Goal: Task Accomplishment & Management: Complete application form

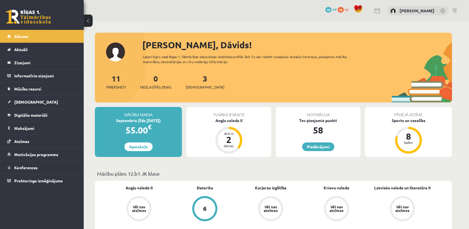
drag, startPoint x: 192, startPoint y: 68, endPoint x: 194, endPoint y: 72, distance: 4.5
click at [194, 72] on div "Sveiks, Dāvids! Laipni lūgts savā Rīgas 1. Tālmācības vidusskolas skolnieka pro…" at bounding box center [273, 70] width 357 height 64
click at [200, 76] on div "3 Ieskaites" at bounding box center [205, 80] width 38 height 17
click at [194, 83] on div "3 Ieskaites" at bounding box center [205, 80] width 38 height 17
click at [195, 68] on div "Sveiks, Dāvids! Laipni lūgts savā Rīgas 1. Tālmācības vidusskolas skolnieka pro…" at bounding box center [273, 70] width 357 height 64
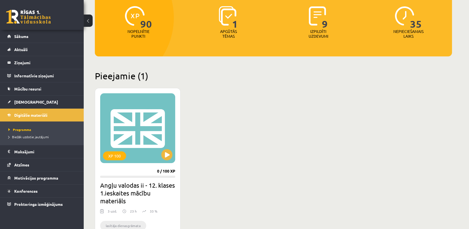
scroll to position [124, 0]
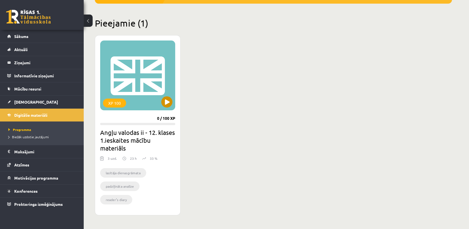
click at [149, 78] on div "XP 100" at bounding box center [137, 75] width 75 height 70
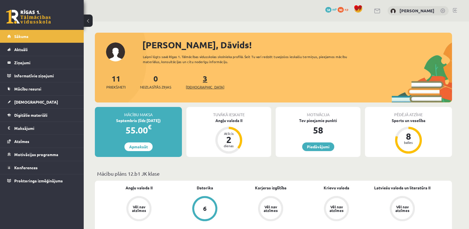
click at [196, 75] on link "3 Ieskaites" at bounding box center [205, 81] width 38 height 16
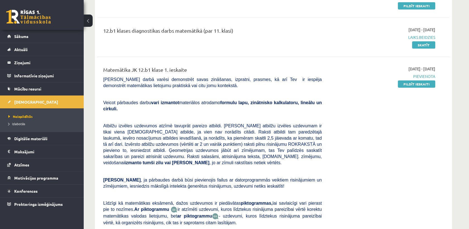
scroll to position [93, 0]
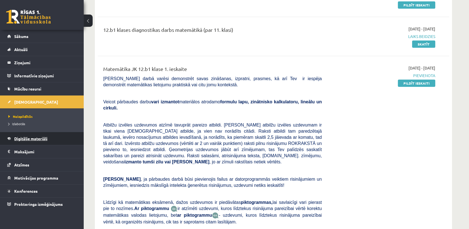
click at [40, 137] on span "Digitālie materiāli" at bounding box center [30, 138] width 33 height 5
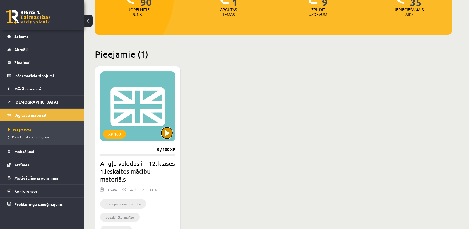
click at [165, 135] on button at bounding box center [166, 132] width 11 height 11
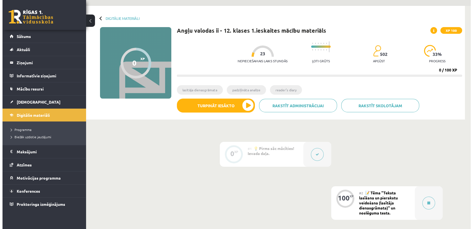
scroll to position [31, 0]
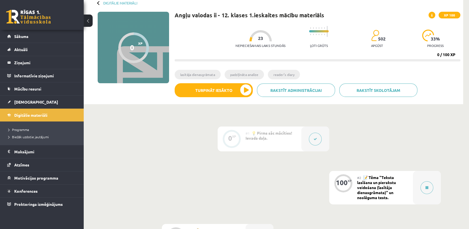
click at [282, 128] on div "#1 💡 Pirms sāc mācīties! Ievada daļa." at bounding box center [273, 138] width 56 height 25
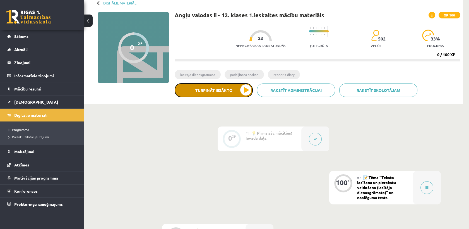
click at [217, 93] on button "Turpināt iesākto" at bounding box center [214, 90] width 78 height 14
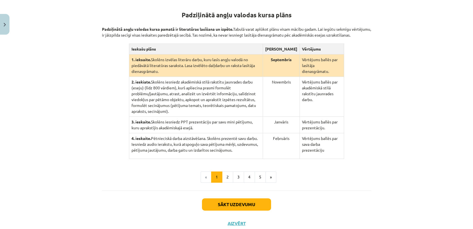
scroll to position [118, 0]
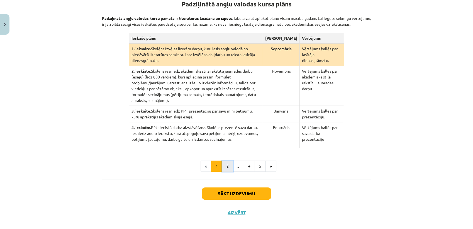
click at [226, 160] on button "2" at bounding box center [227, 165] width 11 height 11
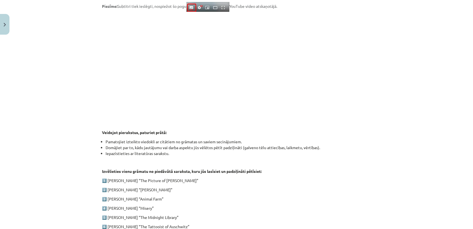
scroll to position [66, 0]
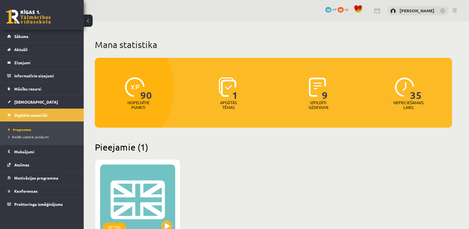
scroll to position [93, 0]
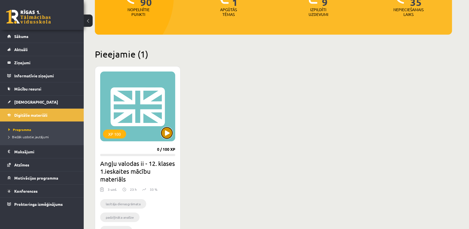
click at [164, 129] on button at bounding box center [166, 132] width 11 height 11
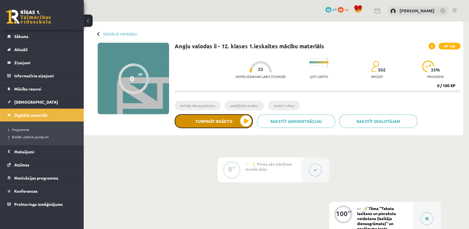
click at [235, 122] on button "Turpināt iesākto" at bounding box center [214, 121] width 78 height 14
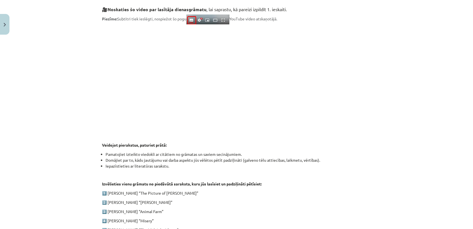
scroll to position [252, 0]
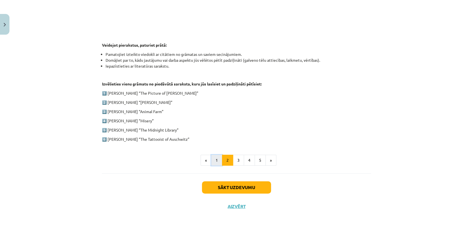
click at [214, 160] on button "1" at bounding box center [216, 159] width 11 height 11
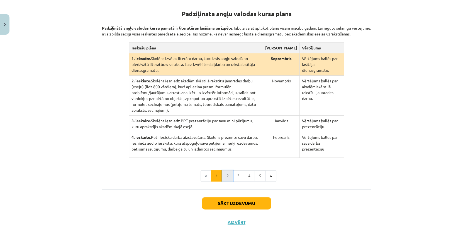
click at [224, 171] on button "2" at bounding box center [227, 175] width 11 height 11
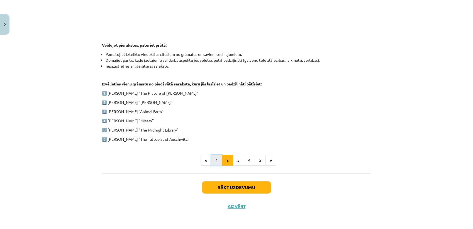
click at [214, 159] on button "1" at bounding box center [216, 159] width 11 height 11
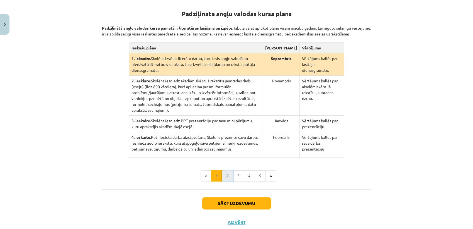
click at [227, 170] on button "2" at bounding box center [227, 175] width 11 height 11
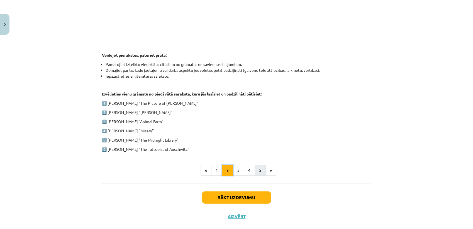
scroll to position [252, 0]
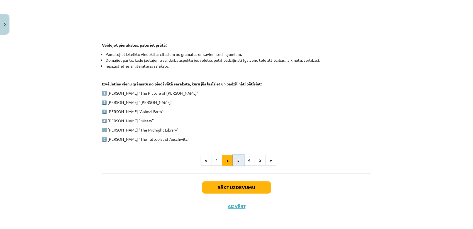
click at [235, 158] on button "3" at bounding box center [238, 159] width 11 height 11
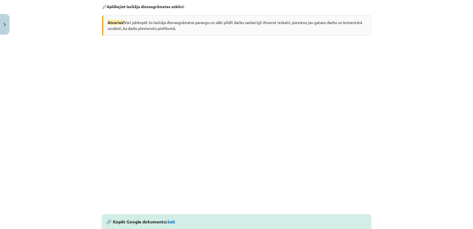
scroll to position [194, 0]
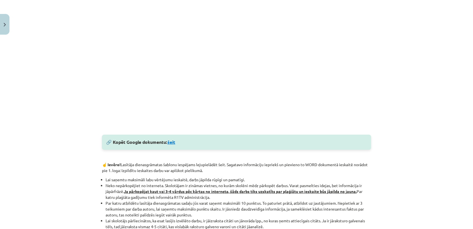
click at [173, 141] on link "šeit" at bounding box center [172, 142] width 8 height 6
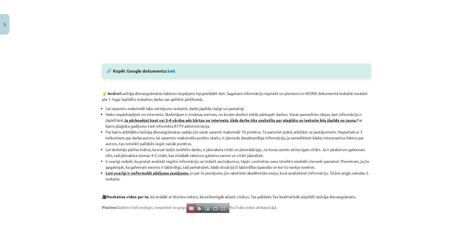
scroll to position [279, 0]
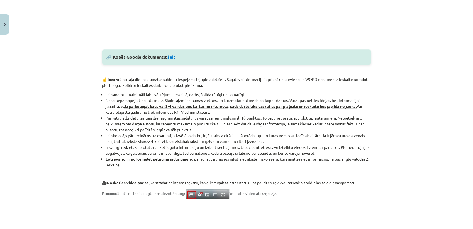
click at [58, 107] on div "Mācību tēma: Angļu valodas ii - 12. klases 1.ieskaites mācību materiāls #2 📝 Tē…" at bounding box center [236, 114] width 473 height 229
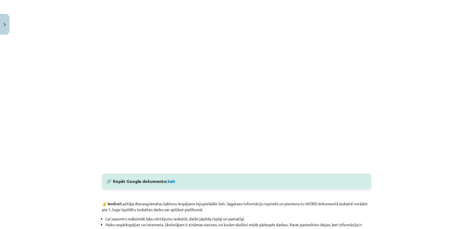
scroll to position [31, 0]
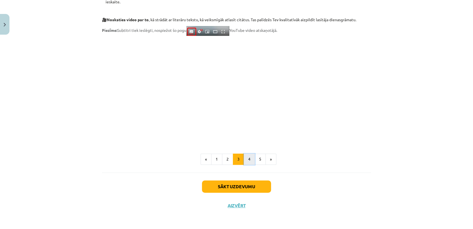
click at [246, 158] on button "4" at bounding box center [249, 158] width 11 height 11
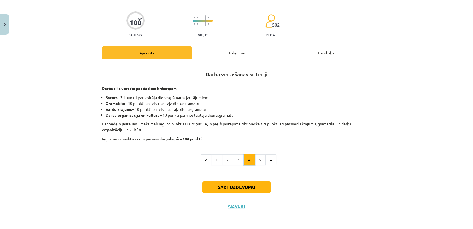
scroll to position [14, 0]
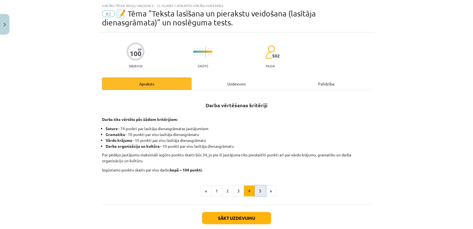
click at [257, 187] on button "5" at bounding box center [260, 190] width 11 height 11
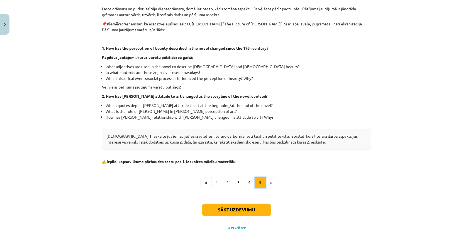
scroll to position [116, 0]
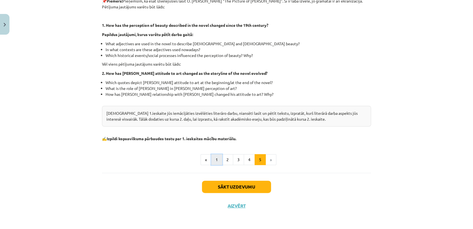
click at [217, 155] on button "1" at bounding box center [216, 159] width 11 height 11
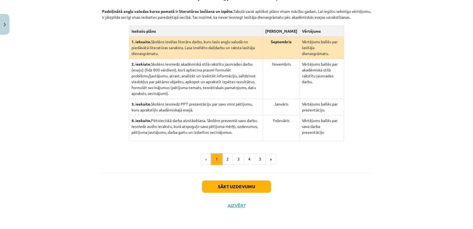
scroll to position [109, 0]
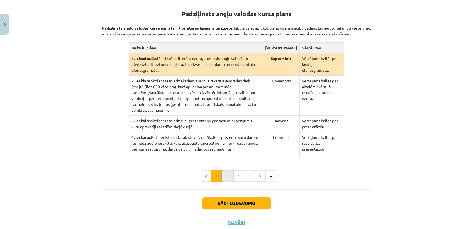
click at [224, 170] on button "2" at bounding box center [227, 175] width 11 height 11
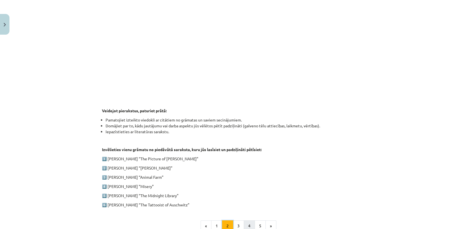
scroll to position [233, 0]
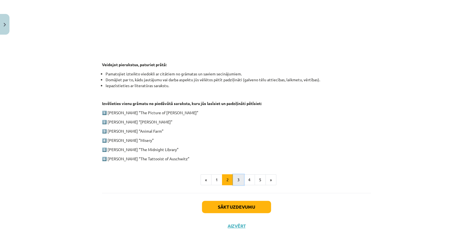
click at [233, 177] on button "3" at bounding box center [238, 179] width 11 height 11
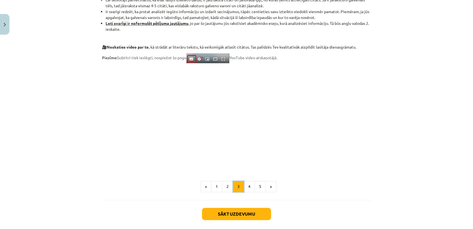
scroll to position [442, 0]
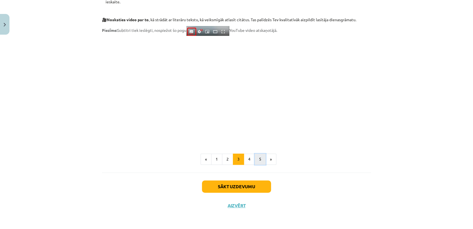
click at [259, 159] on button "5" at bounding box center [260, 158] width 11 height 11
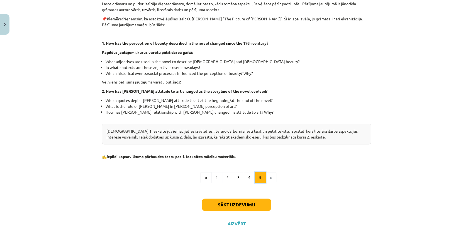
scroll to position [109, 0]
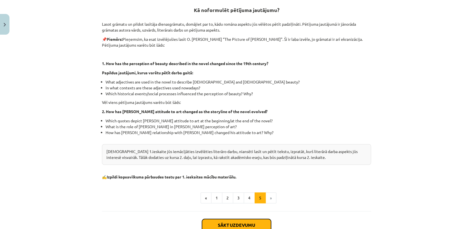
click at [252, 221] on button "Sākt uzdevumu" at bounding box center [236, 225] width 69 height 12
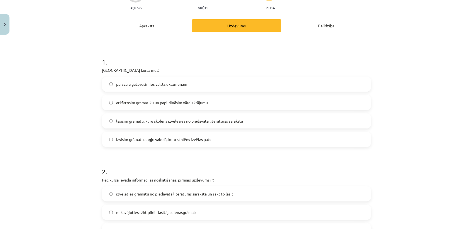
scroll to position [76, 0]
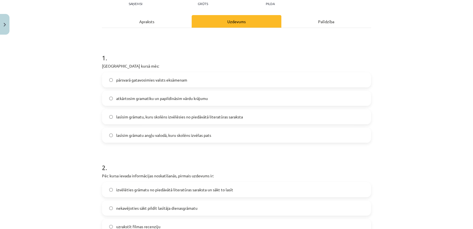
click at [201, 85] on label "pārsvarā gatavosimies valsts eksāmenam" at bounding box center [237, 80] width 268 height 14
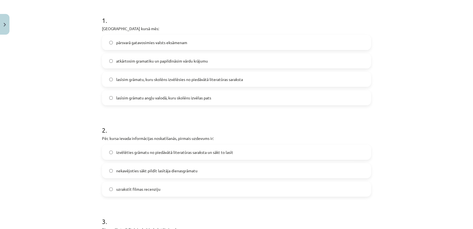
scroll to position [169, 0]
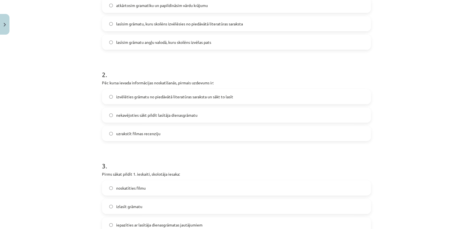
click at [178, 99] on span "izvēlēties grāmatu no piedāvātā literatūras saraksta un sākt to lasīt" at bounding box center [174, 97] width 117 height 6
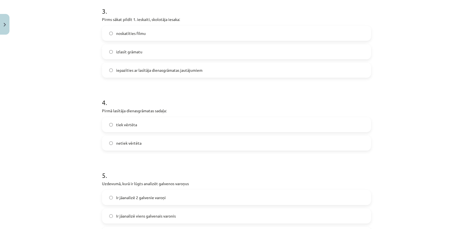
scroll to position [323, 0]
click at [176, 52] on label "izlasīt grāmatu" at bounding box center [237, 51] width 268 height 14
click at [189, 72] on span "iepazīties ar lasītāja dienasgrāmatas jautājumiem" at bounding box center [159, 70] width 86 height 6
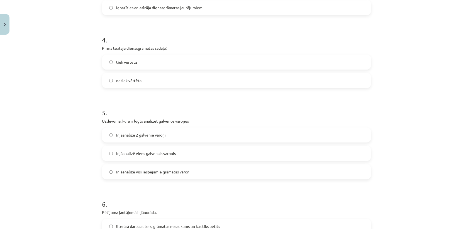
click at [146, 64] on label "tiek vērtēta" at bounding box center [237, 62] width 268 height 14
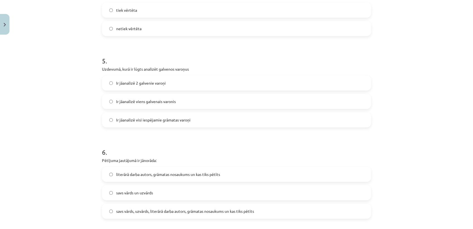
scroll to position [478, 0]
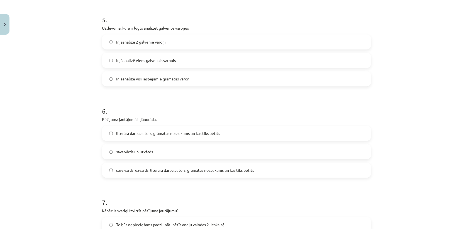
click at [189, 61] on label "Ir jāanalizē viens galvenais varonis" at bounding box center [237, 60] width 268 height 14
click at [192, 44] on label "Ir jāanalizē 2 galvenie varoņi" at bounding box center [237, 42] width 268 height 14
click at [180, 59] on label "Ir jāanalizē viens galvenais varonis" at bounding box center [237, 60] width 268 height 14
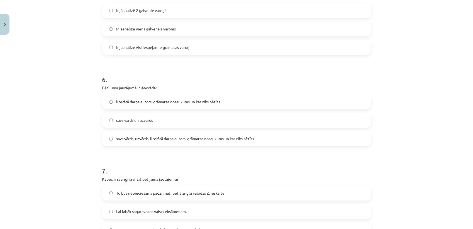
scroll to position [509, 0]
click at [158, 107] on label "literārā darba autors, grāmatas nosaukums un kas tiks pētīts" at bounding box center [237, 102] width 268 height 14
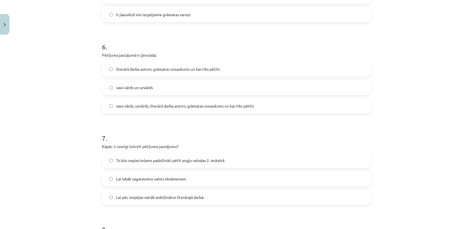
scroll to position [571, 0]
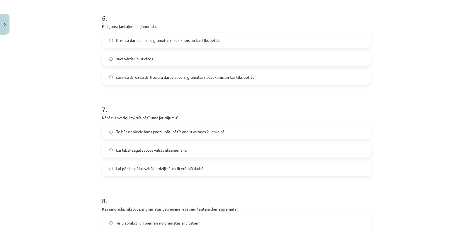
click at [171, 80] on label "savs vārds, uzvārds, literārā darba autors, grāmatas nosaukums un kas tiks pētī…" at bounding box center [237, 77] width 268 height 14
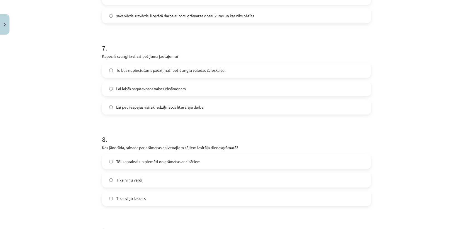
scroll to position [633, 0]
click at [183, 74] on label "To būs nepieciešams padziļināti pētīt angļu valodas 2. ieskaitē." at bounding box center [237, 69] width 268 height 14
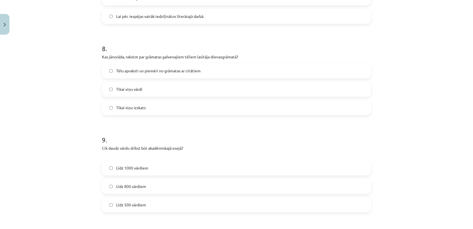
scroll to position [726, 0]
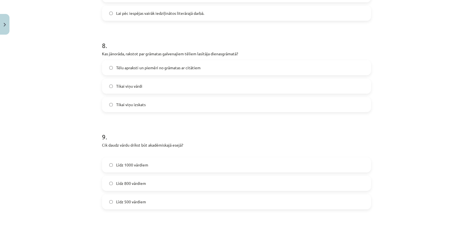
click at [174, 72] on label "Tēlu apraksti un piemēri no grāmatas ar citātiem" at bounding box center [237, 67] width 268 height 14
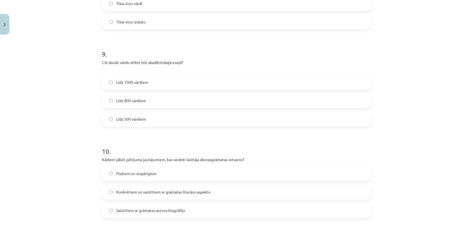
scroll to position [819, 0]
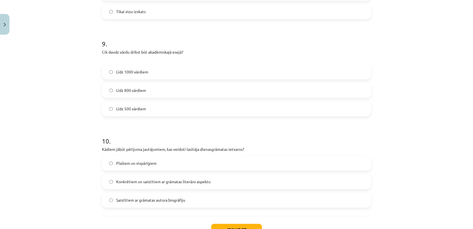
click at [160, 87] on label "Līdz 800 vārdiem" at bounding box center [237, 90] width 268 height 14
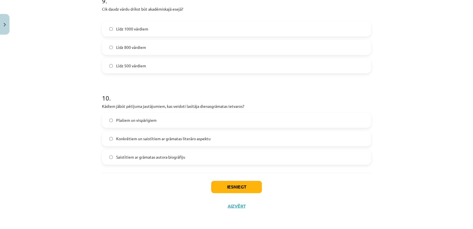
click at [197, 141] on span "Konkrētiem un saistītiem ar grāmatas literāro aspektu" at bounding box center [163, 138] width 95 height 6
click at [232, 186] on button "Iesniegt" at bounding box center [236, 186] width 51 height 12
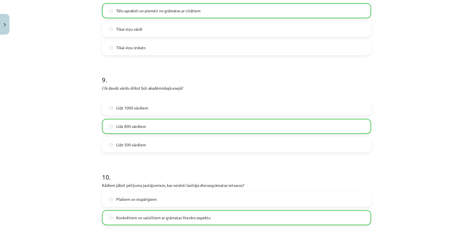
scroll to position [880, 0]
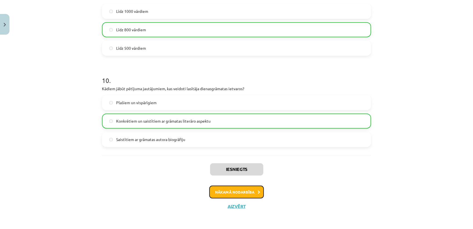
click at [248, 191] on button "Nākamā nodarbība" at bounding box center [236, 191] width 55 height 13
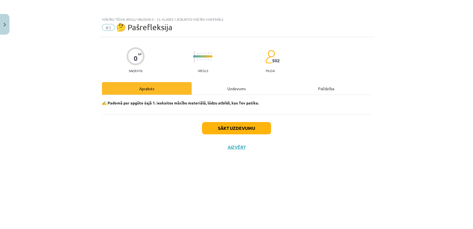
scroll to position [0, 0]
click at [257, 130] on button "Sākt uzdevumu" at bounding box center [236, 128] width 69 height 12
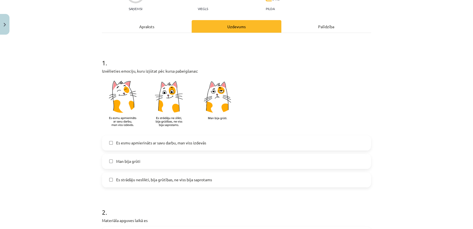
scroll to position [93, 0]
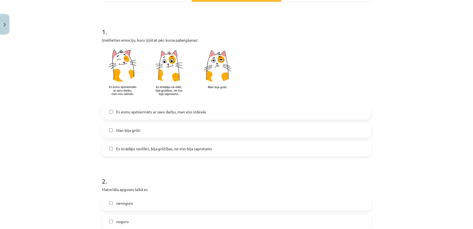
click at [157, 147] on span "Es strādāju neslikti, bija grūtības, ne viss bija saprotams" at bounding box center [164, 149] width 96 height 6
click at [212, 75] on img at bounding box center [171, 73] width 139 height 55
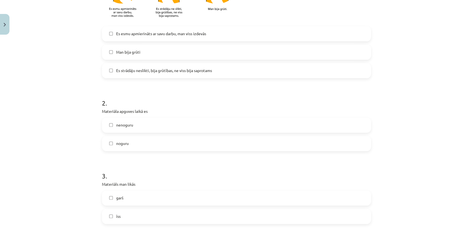
scroll to position [186, 0]
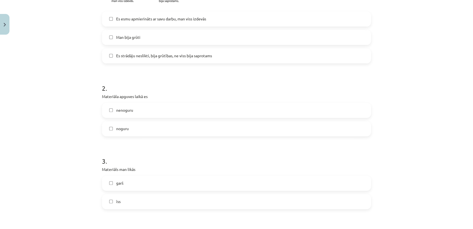
click at [142, 130] on label "noguru" at bounding box center [237, 129] width 268 height 14
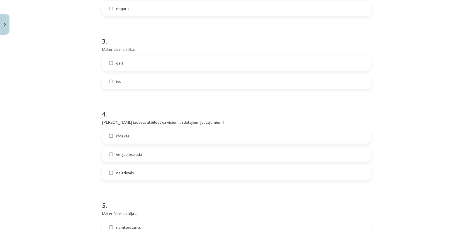
scroll to position [310, 0]
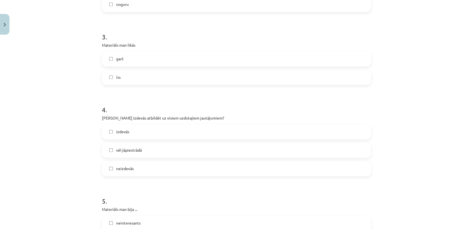
click at [159, 64] on label "garš" at bounding box center [237, 59] width 268 height 14
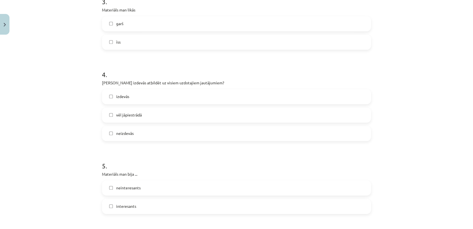
scroll to position [372, 0]
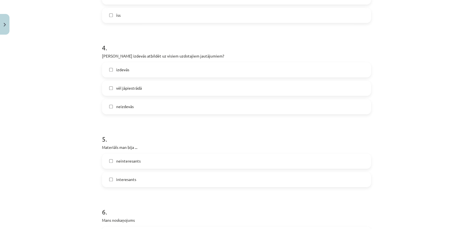
click at [167, 85] on label "vēl jāpiestrādā" at bounding box center [237, 88] width 268 height 14
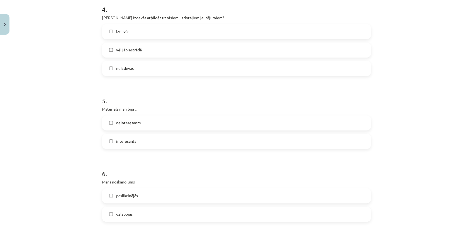
scroll to position [464, 0]
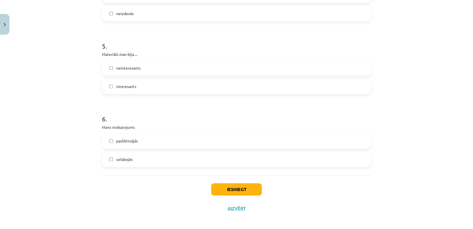
click at [156, 82] on label "interesants" at bounding box center [237, 86] width 268 height 14
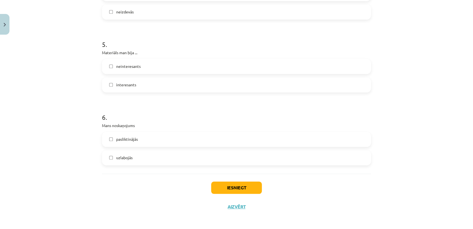
scroll to position [467, 0]
click at [134, 153] on label "uzlabojās" at bounding box center [237, 157] width 268 height 14
click at [234, 186] on button "Iesniegt" at bounding box center [236, 187] width 51 height 12
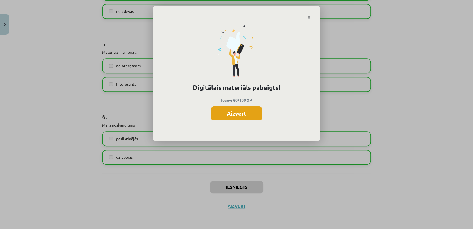
click at [253, 115] on button "Aizvērt" at bounding box center [236, 113] width 51 height 14
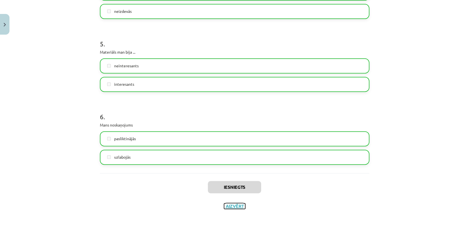
click at [235, 205] on button "Aizvērt" at bounding box center [234, 206] width 21 height 6
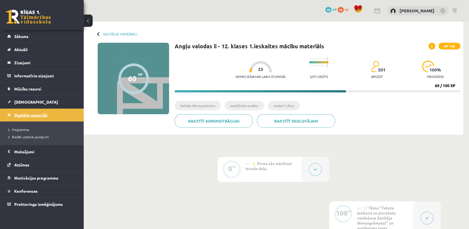
click at [41, 115] on span "Digitālie materiāli" at bounding box center [30, 114] width 33 height 5
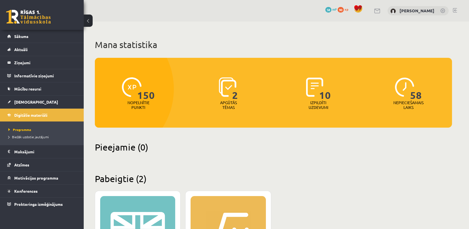
click at [137, 86] on span "150" at bounding box center [146, 88] width 18 height 23
click at [134, 81] on img at bounding box center [132, 87] width 20 height 20
click at [29, 101] on span "[DEMOGRAPHIC_DATA]" at bounding box center [36, 101] width 44 height 5
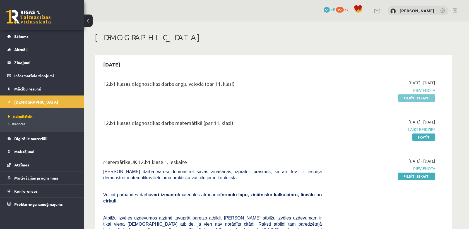
click at [424, 99] on link "Pildīt ieskaiti" at bounding box center [416, 97] width 37 height 7
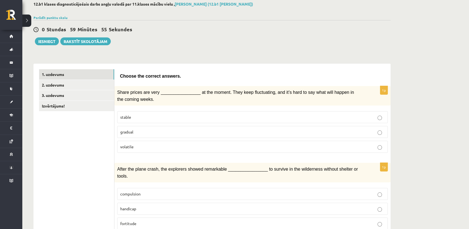
scroll to position [62, 0]
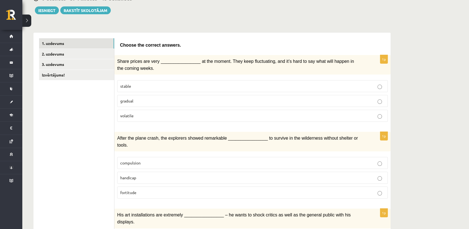
click at [182, 87] on p "stable" at bounding box center [252, 86] width 264 height 6
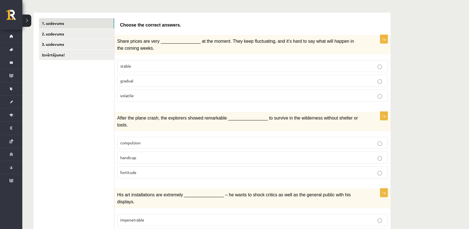
scroll to position [93, 0]
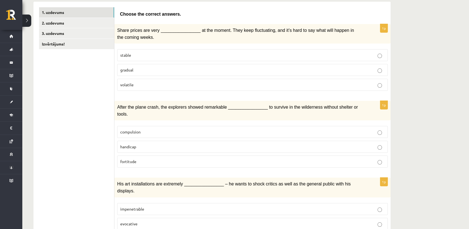
click at [164, 142] on label "handicap" at bounding box center [252, 147] width 270 height 12
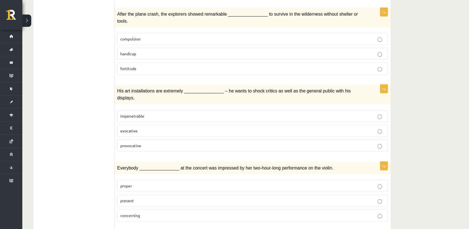
scroll to position [155, 0]
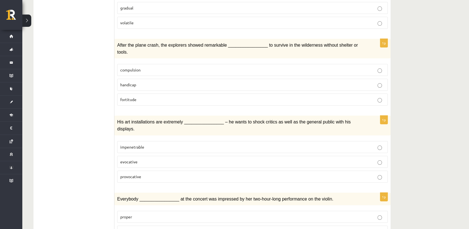
click at [147, 65] on label "compulsion" at bounding box center [252, 70] width 270 height 12
click at [149, 82] on p "handicap" at bounding box center [252, 85] width 264 height 6
click at [147, 67] on p "compulsion" at bounding box center [252, 70] width 264 height 6
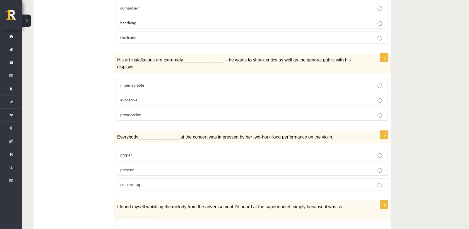
scroll to position [279, 0]
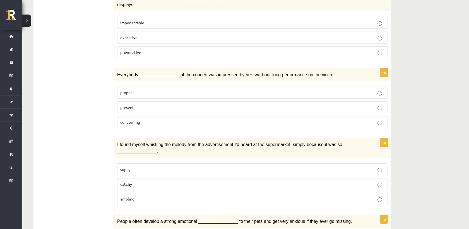
click at [147, 104] on p "present" at bounding box center [252, 107] width 264 height 6
click at [149, 116] on label "concerning" at bounding box center [252, 122] width 270 height 12
click at [134, 98] on fieldset "proper present concerning" at bounding box center [252, 107] width 270 height 46
click at [136, 104] on p "present" at bounding box center [252, 107] width 264 height 6
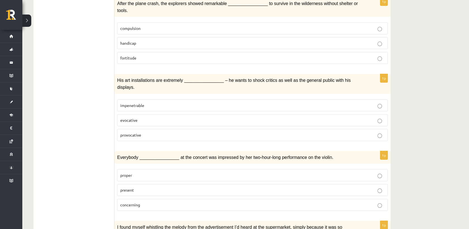
scroll to position [186, 0]
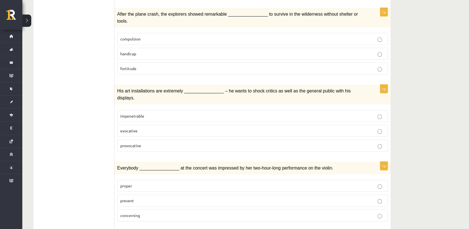
click at [172, 128] on p "evocative" at bounding box center [252, 131] width 264 height 6
click at [172, 113] on p "impenetrable" at bounding box center [252, 116] width 264 height 6
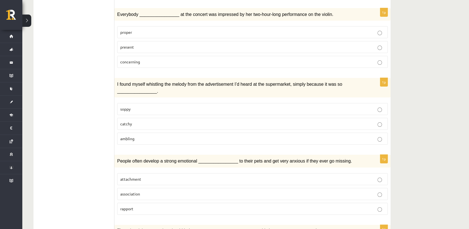
scroll to position [341, 0]
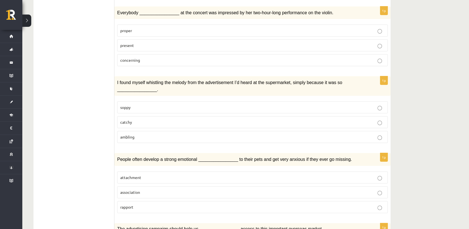
click at [127, 116] on label "catchy" at bounding box center [252, 122] width 270 height 12
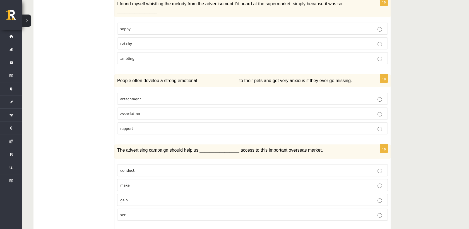
scroll to position [434, 0]
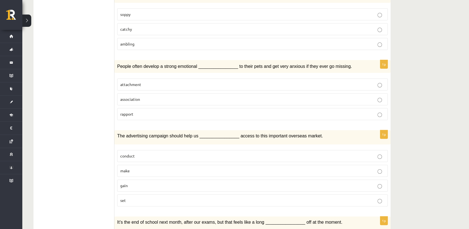
click at [167, 81] on p "attachment" at bounding box center [252, 84] width 264 height 6
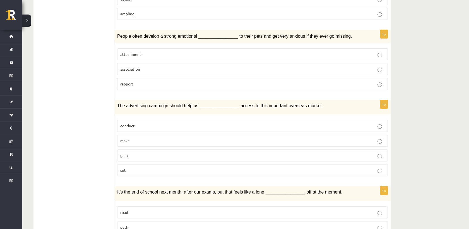
scroll to position [495, 0]
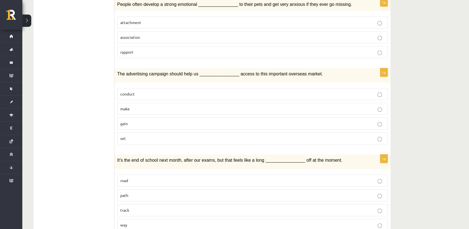
click at [147, 120] on p "gain" at bounding box center [252, 123] width 264 height 6
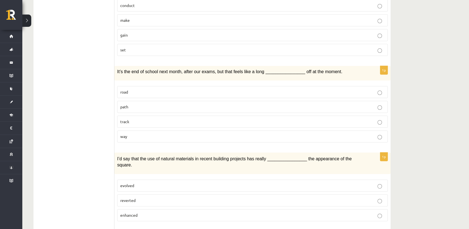
scroll to position [589, 0]
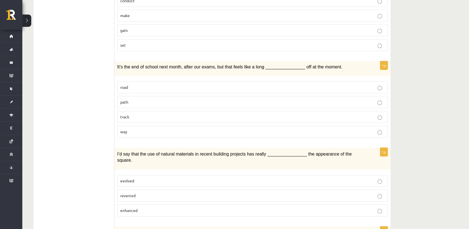
click at [147, 129] on p "way" at bounding box center [252, 132] width 264 height 6
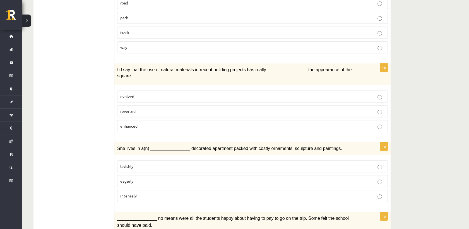
scroll to position [681, 0]
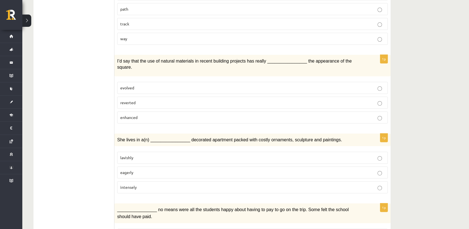
click at [145, 85] on p "evolved" at bounding box center [252, 88] width 264 height 6
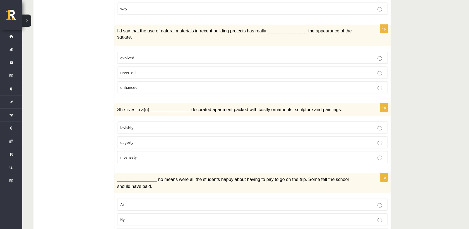
scroll to position [743, 0]
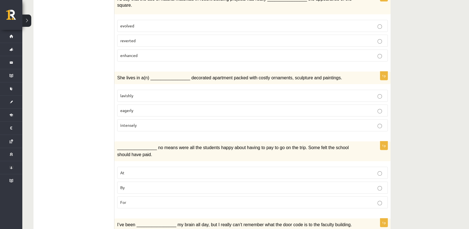
click at [148, 122] on p "intensely" at bounding box center [252, 125] width 264 height 6
click at [157, 107] on p "eagerly" at bounding box center [252, 110] width 264 height 6
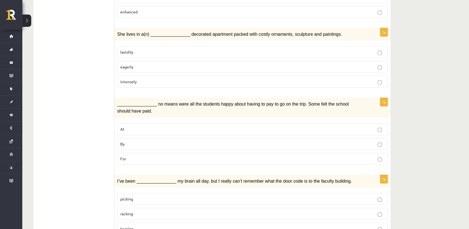
scroll to position [787, 0]
click at [152, 140] on p "By" at bounding box center [252, 143] width 264 height 6
click at [144, 195] on p "picking" at bounding box center [252, 198] width 264 height 6
click at [149, 210] on p "racking" at bounding box center [252, 213] width 264 height 6
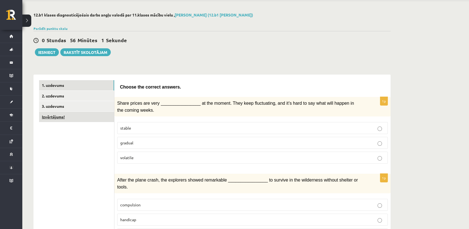
scroll to position [31, 0]
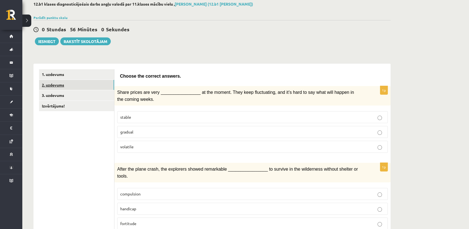
click at [67, 83] on link "2. uzdevums" at bounding box center [76, 85] width 75 height 10
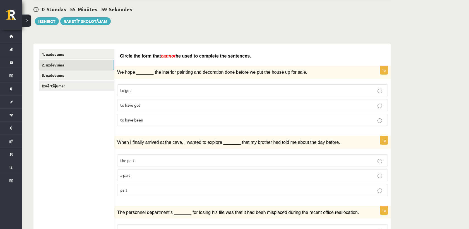
scroll to position [62, 0]
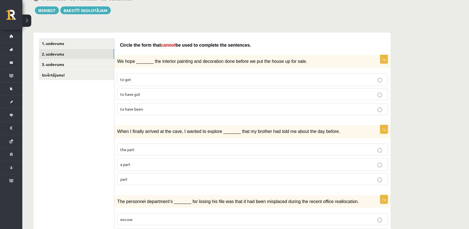
click at [152, 77] on p "to get" at bounding box center [252, 79] width 264 height 6
click at [152, 91] on p "to have got" at bounding box center [252, 94] width 264 height 6
click at [158, 107] on p "to have been" at bounding box center [252, 109] width 264 height 6
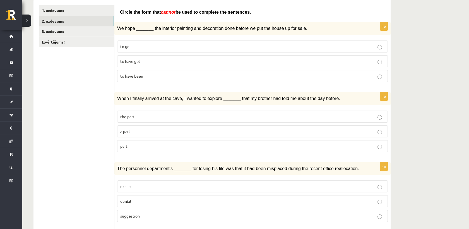
scroll to position [155, 0]
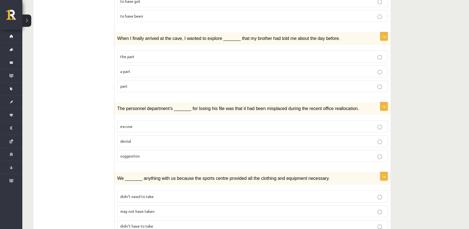
click at [156, 57] on p "the part" at bounding box center [252, 57] width 264 height 6
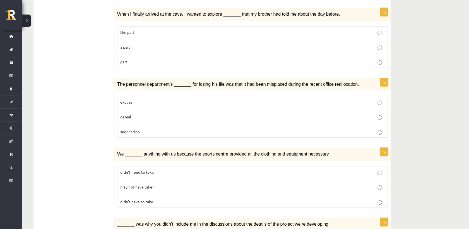
scroll to position [186, 0]
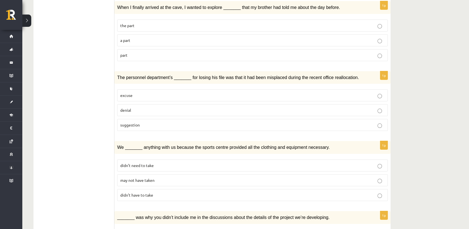
click at [158, 107] on p "denial" at bounding box center [252, 110] width 264 height 6
click at [154, 123] on p "suggestion" at bounding box center [252, 125] width 264 height 6
click at [151, 115] on fieldset "excuse denial suggestion" at bounding box center [252, 109] width 270 height 46
click at [153, 107] on p "denial" at bounding box center [252, 110] width 264 height 6
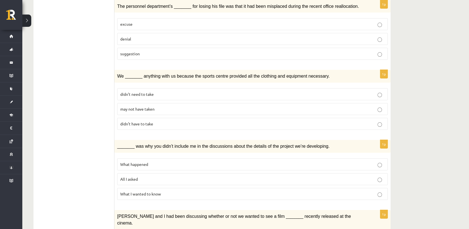
scroll to position [279, 0]
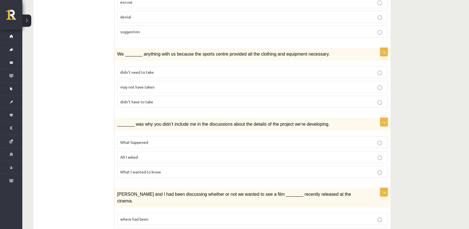
click at [153, 85] on span "may not have taken" at bounding box center [137, 86] width 34 height 5
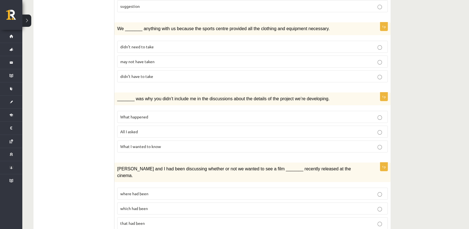
scroll to position [341, 0]
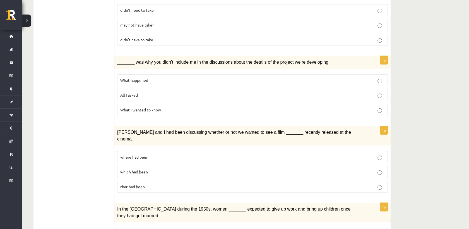
click at [157, 81] on label "What happened" at bounding box center [252, 80] width 270 height 12
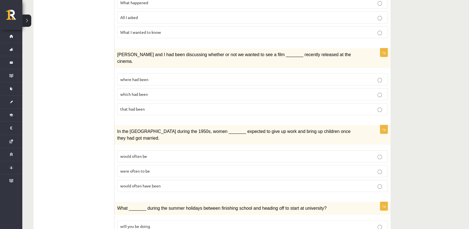
scroll to position [434, 0]
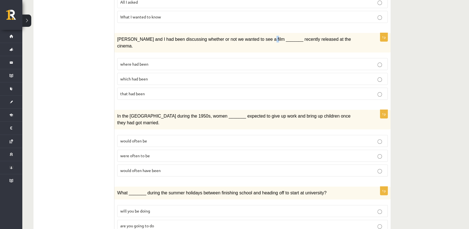
drag, startPoint x: 255, startPoint y: 35, endPoint x: 251, endPoint y: 37, distance: 4.9
click at [251, 37] on span "Clara and I had been discussing whether or not we wanted to see a film _______ …" at bounding box center [234, 42] width 234 height 11
click at [250, 37] on span "Clara and I had been discussing whether or not we wanted to see a film _______ …" at bounding box center [234, 42] width 234 height 11
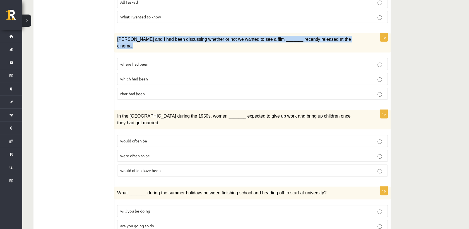
click at [250, 37] on span "Clara and I had been discussing whether or not we wanted to see a film _______ …" at bounding box center [234, 42] width 234 height 11
drag, startPoint x: 250, startPoint y: 37, endPoint x: 229, endPoint y: 35, distance: 21.9
click at [229, 37] on span "Clara and I had been discussing whether or not we wanted to see a film _______ …" at bounding box center [234, 42] width 234 height 11
click at [118, 37] on span "Clara and I had been discussing whether or not we wanted to see a film _______ …" at bounding box center [234, 42] width 234 height 11
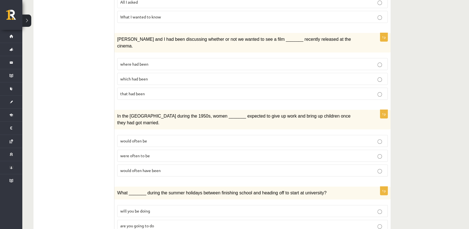
click at [145, 91] on p "that had been" at bounding box center [252, 94] width 264 height 6
click at [149, 76] on p "which had been" at bounding box center [252, 79] width 264 height 6
click at [149, 61] on p "where had been" at bounding box center [252, 64] width 264 height 6
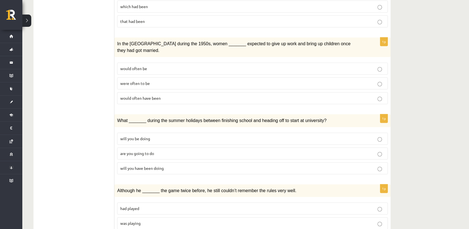
scroll to position [495, 0]
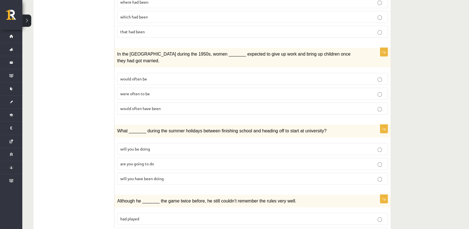
click at [156, 106] on span "would often have been" at bounding box center [140, 108] width 40 height 5
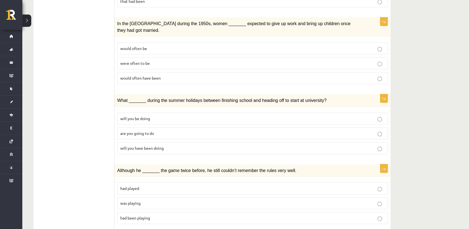
scroll to position [558, 0]
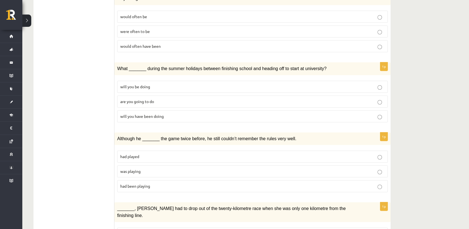
click at [172, 113] on p "will you have been doing" at bounding box center [252, 116] width 264 height 6
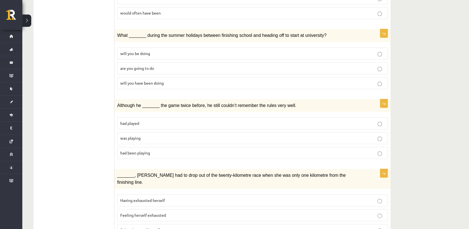
scroll to position [593, 0]
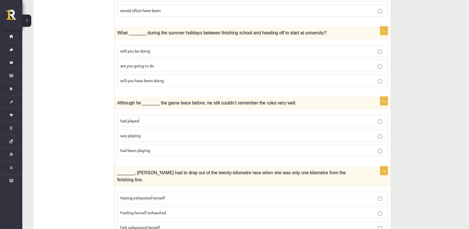
click at [149, 147] on span "had been playing" at bounding box center [135, 149] width 30 height 5
click at [165, 192] on label "Having exhausted herself" at bounding box center [252, 198] width 270 height 12
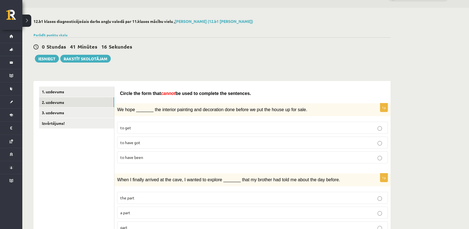
scroll to position [0, 0]
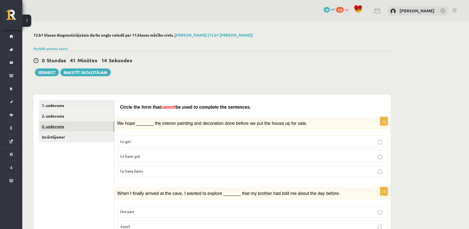
click at [78, 126] on link "3. uzdevums" at bounding box center [76, 126] width 75 height 10
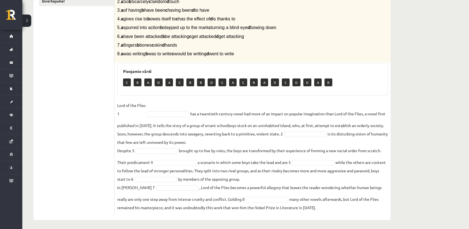
scroll to position [138, 0]
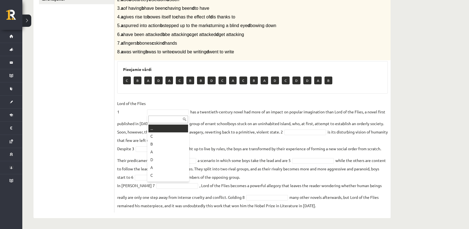
click at [159, 115] on div at bounding box center [168, 118] width 42 height 9
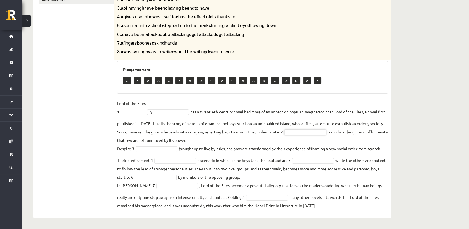
drag, startPoint x: 326, startPoint y: 137, endPoint x: 325, endPoint y: 132, distance: 4.3
click at [325, 137] on fieldset "Lord of the Flies 1 D * has a twentieth-century novel had more of an impact on …" at bounding box center [252, 154] width 270 height 110
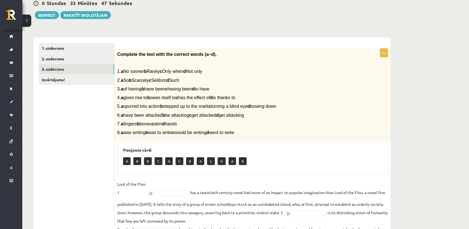
scroll to position [0, 0]
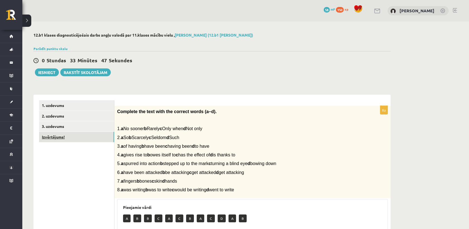
click at [71, 134] on link "Izvērtējums!" at bounding box center [76, 137] width 75 height 10
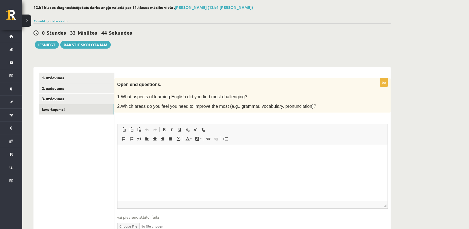
scroll to position [55, 0]
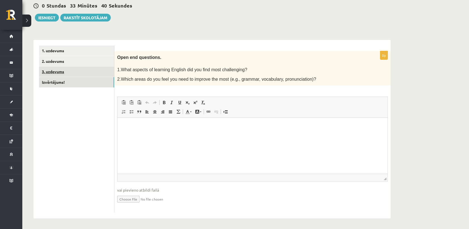
click at [78, 76] on link "3. uzdevums" at bounding box center [76, 71] width 75 height 10
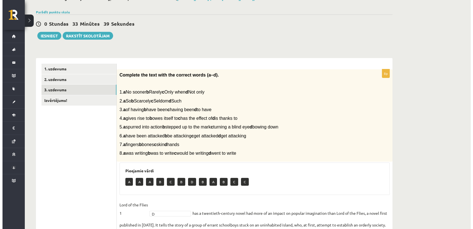
scroll to position [0, 0]
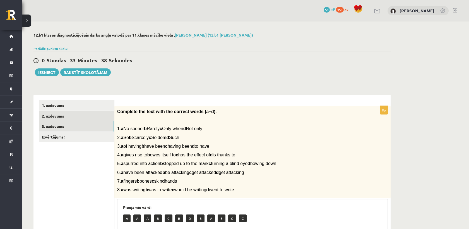
click at [81, 112] on link "2. uzdevums" at bounding box center [76, 116] width 75 height 10
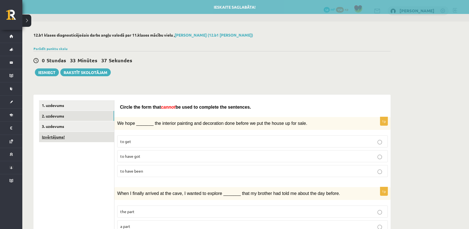
click at [75, 133] on link "Izvērtējums!" at bounding box center [76, 137] width 75 height 10
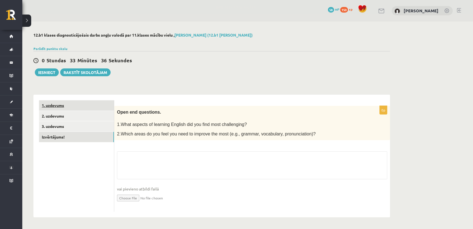
click at [94, 104] on link "1. uzdevums" at bounding box center [76, 105] width 75 height 10
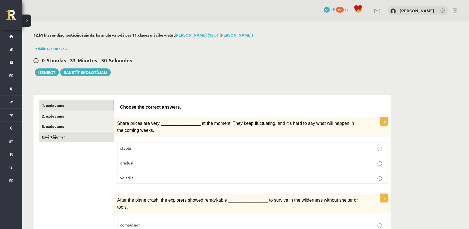
click at [63, 133] on link "Izvērtējums!" at bounding box center [76, 137] width 75 height 10
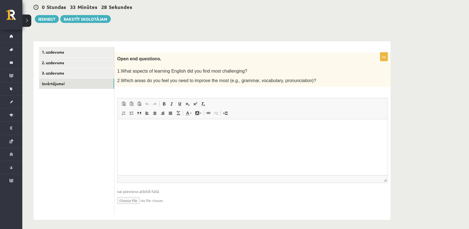
scroll to position [55, 0]
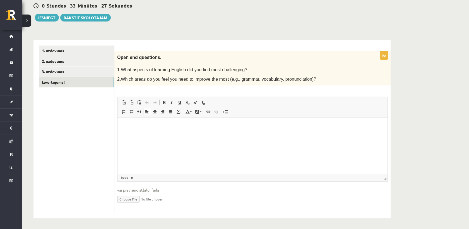
click at [166, 134] on html at bounding box center [252, 126] width 270 height 17
click at [142, 123] on html "**********" at bounding box center [252, 129] width 270 height 23
click at [46, 18] on button "Iesniegt" at bounding box center [47, 18] width 24 height 8
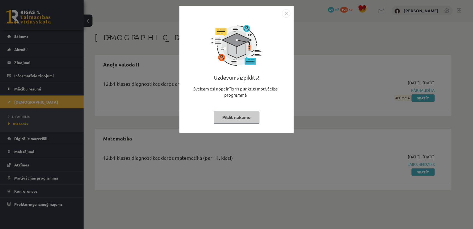
click at [235, 113] on button "Pildīt nākamo" at bounding box center [237, 117] width 46 height 13
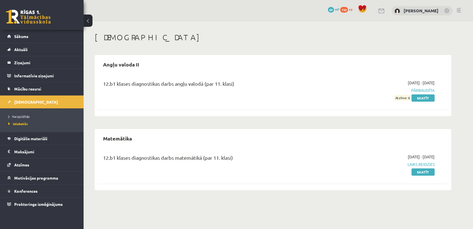
click at [403, 97] on span "Atzīme: 6" at bounding box center [403, 98] width 16 height 6
click at [416, 99] on link "Skatīt" at bounding box center [423, 97] width 23 height 7
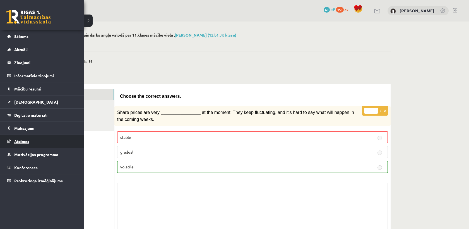
click at [36, 135] on link "Atzīmes" at bounding box center [41, 141] width 69 height 13
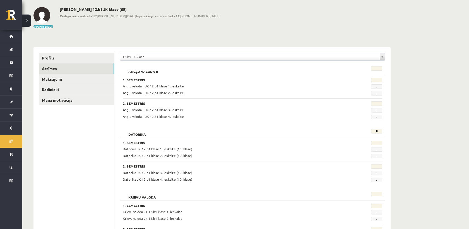
scroll to position [62, 0]
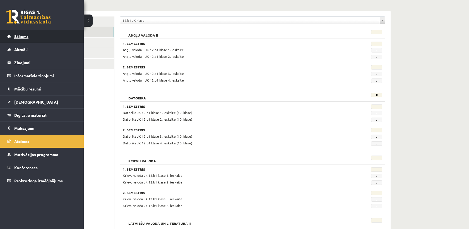
click at [32, 39] on link "Sākums" at bounding box center [41, 36] width 69 height 13
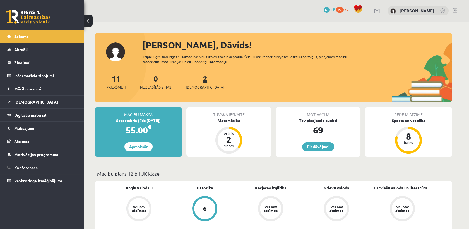
click at [195, 80] on link "2 Ieskaites" at bounding box center [205, 81] width 38 height 16
click at [197, 85] on span "[DEMOGRAPHIC_DATA]" at bounding box center [205, 87] width 38 height 6
click at [193, 83] on div "2 Ieskaites" at bounding box center [205, 80] width 38 height 17
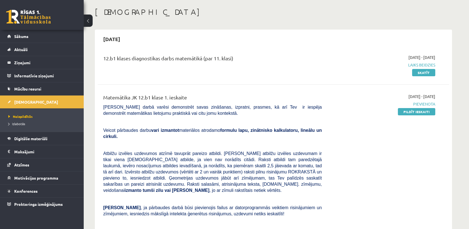
scroll to position [93, 0]
